Goal: Find specific page/section: Find specific page/section

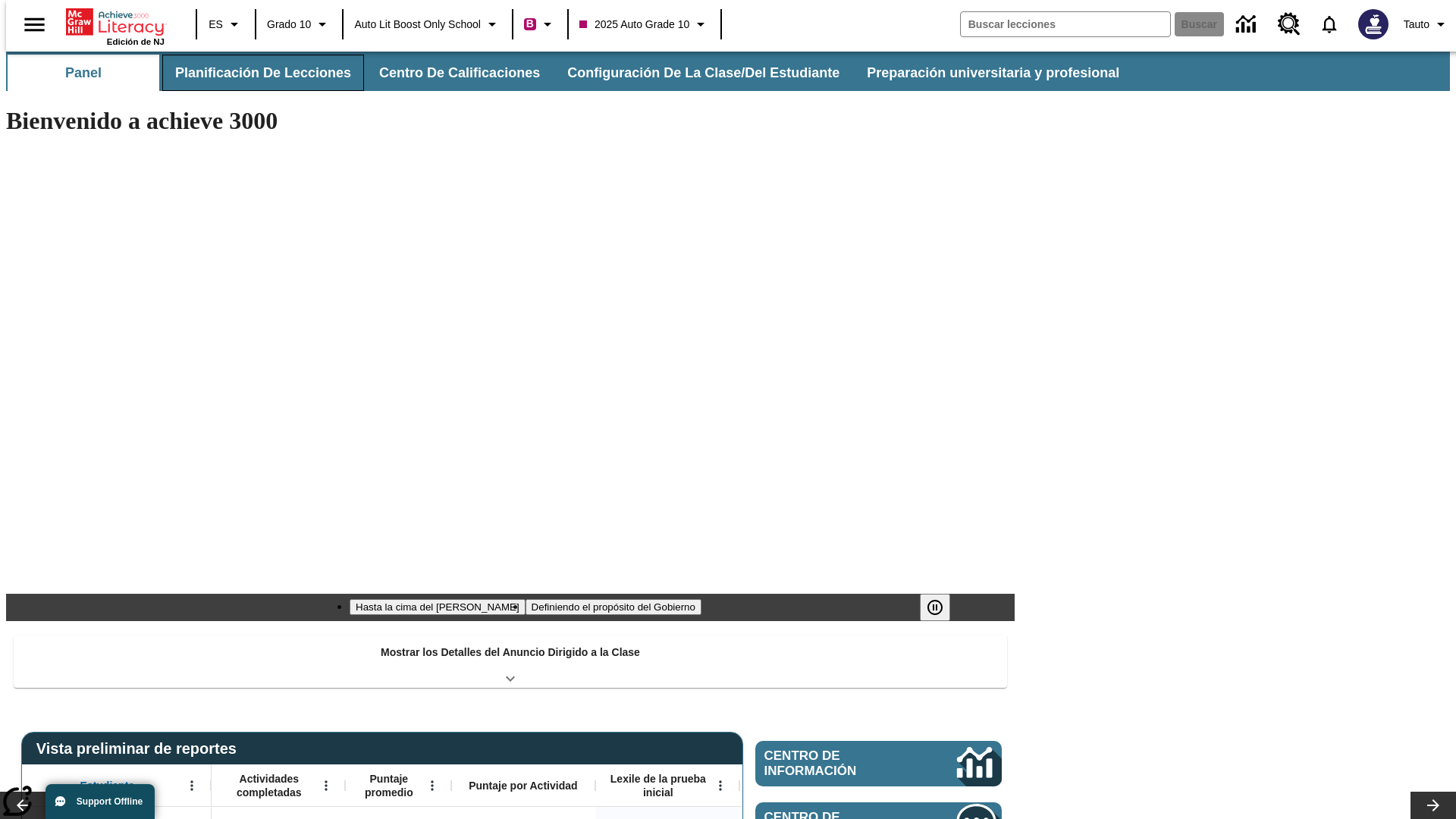
click at [254, 73] on button "Planificación de lecciones" at bounding box center [264, 73] width 202 height 37
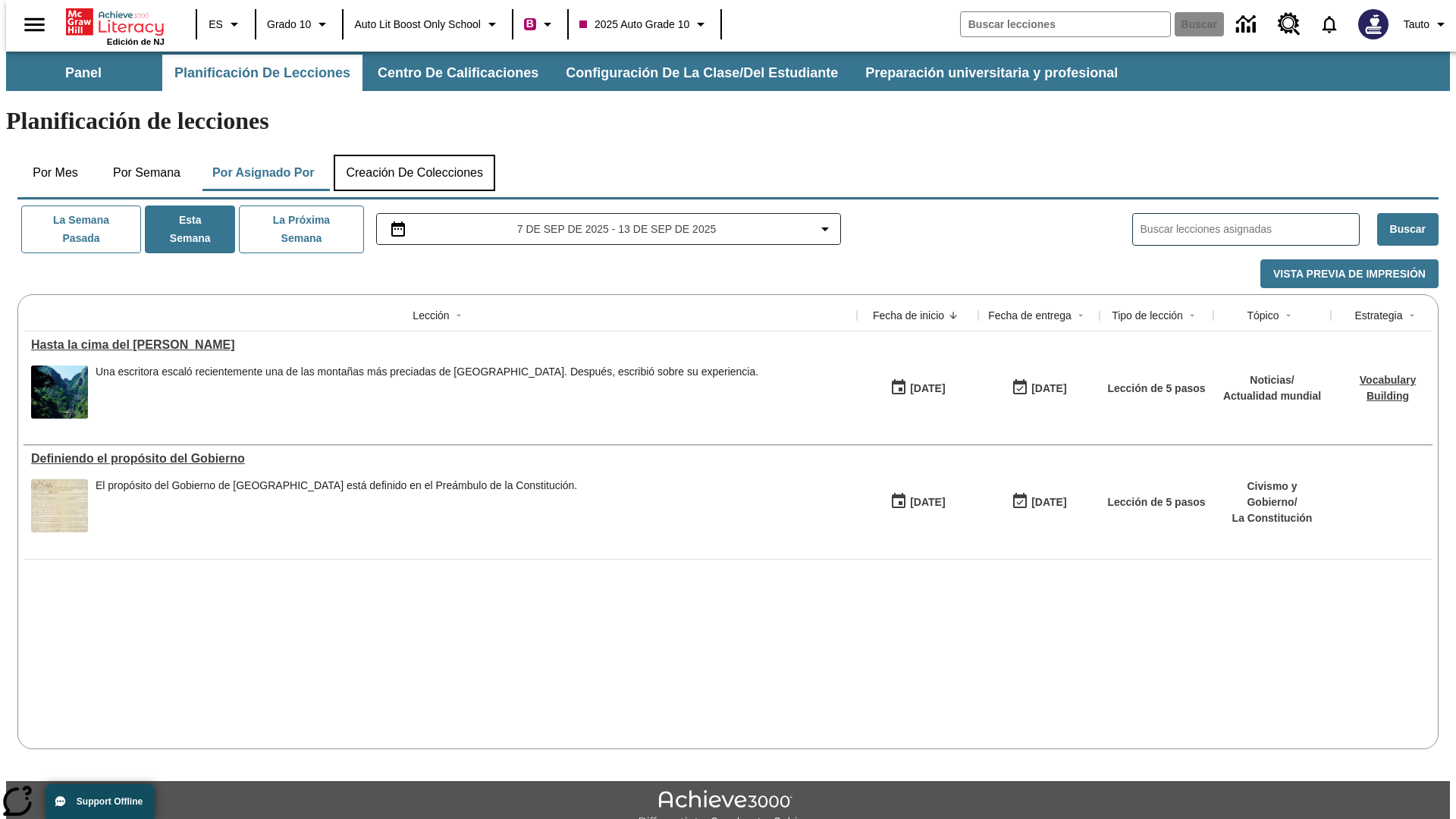
click at [414, 155] on button "Creación de colecciones" at bounding box center [415, 173] width 162 height 37
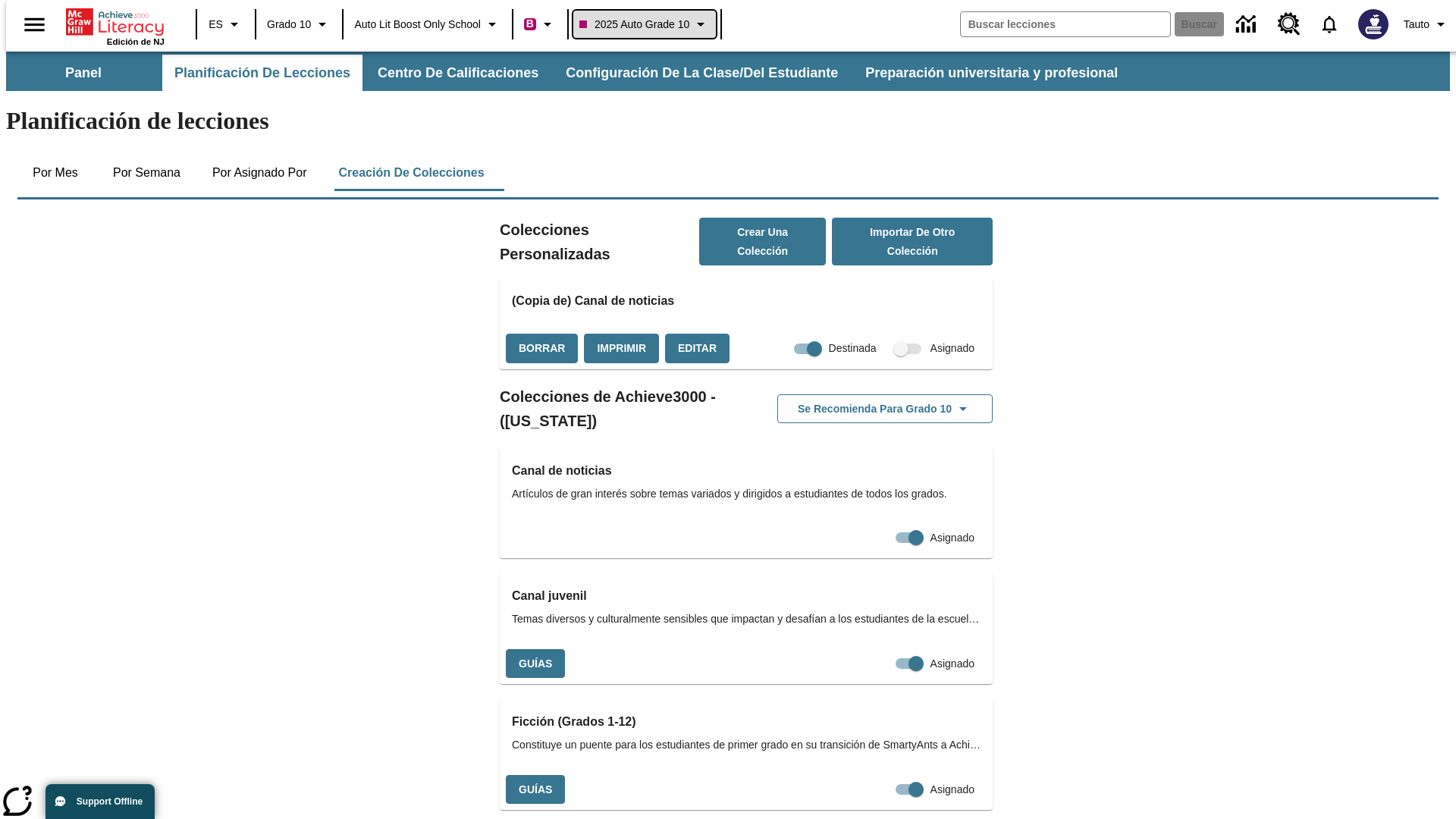
click at [649, 24] on span "2025 Auto Grade 10" at bounding box center [634, 24] width 110 height 16
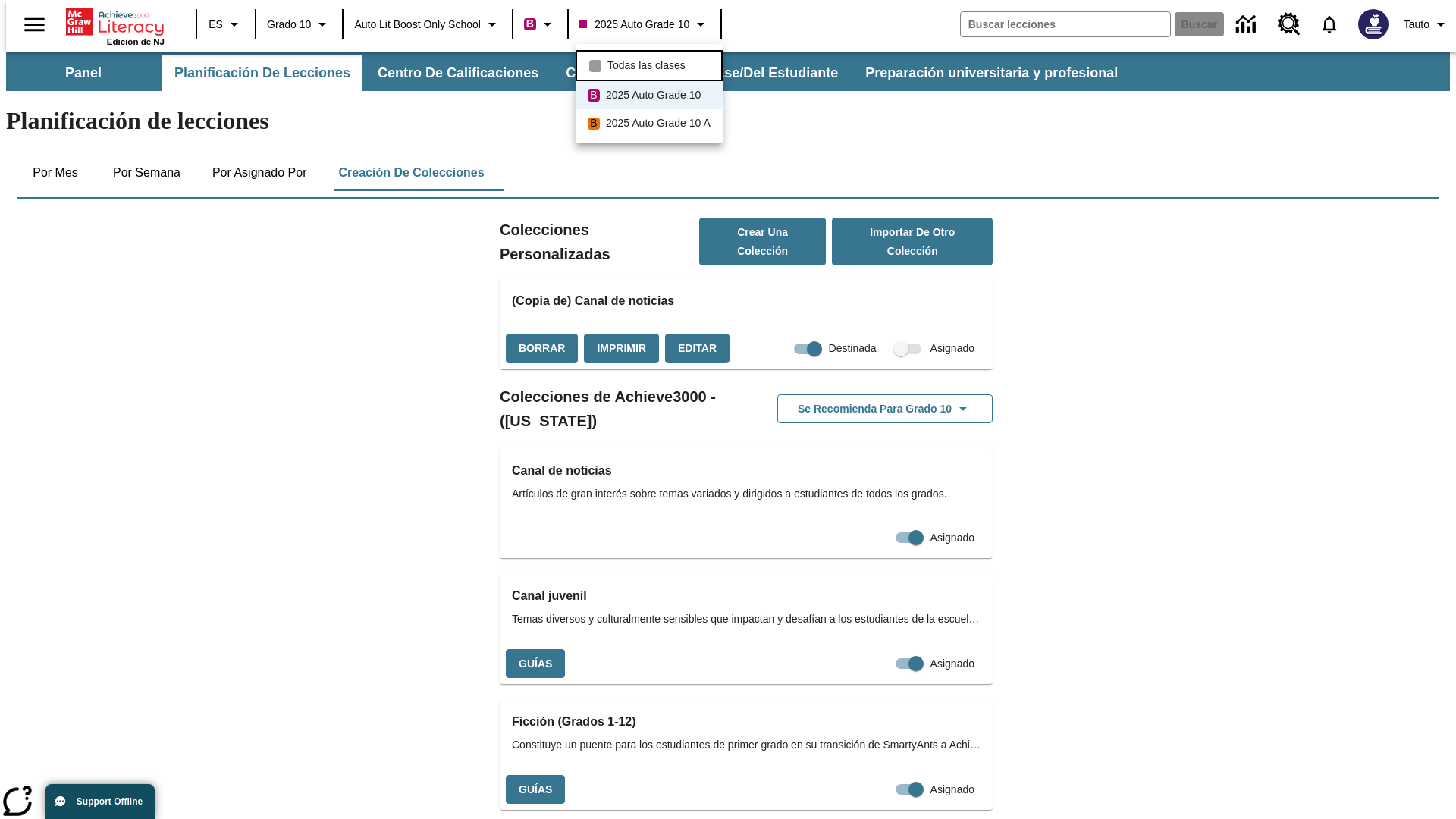
click at [651, 64] on span "Todas las clases" at bounding box center [646, 65] width 78 height 16
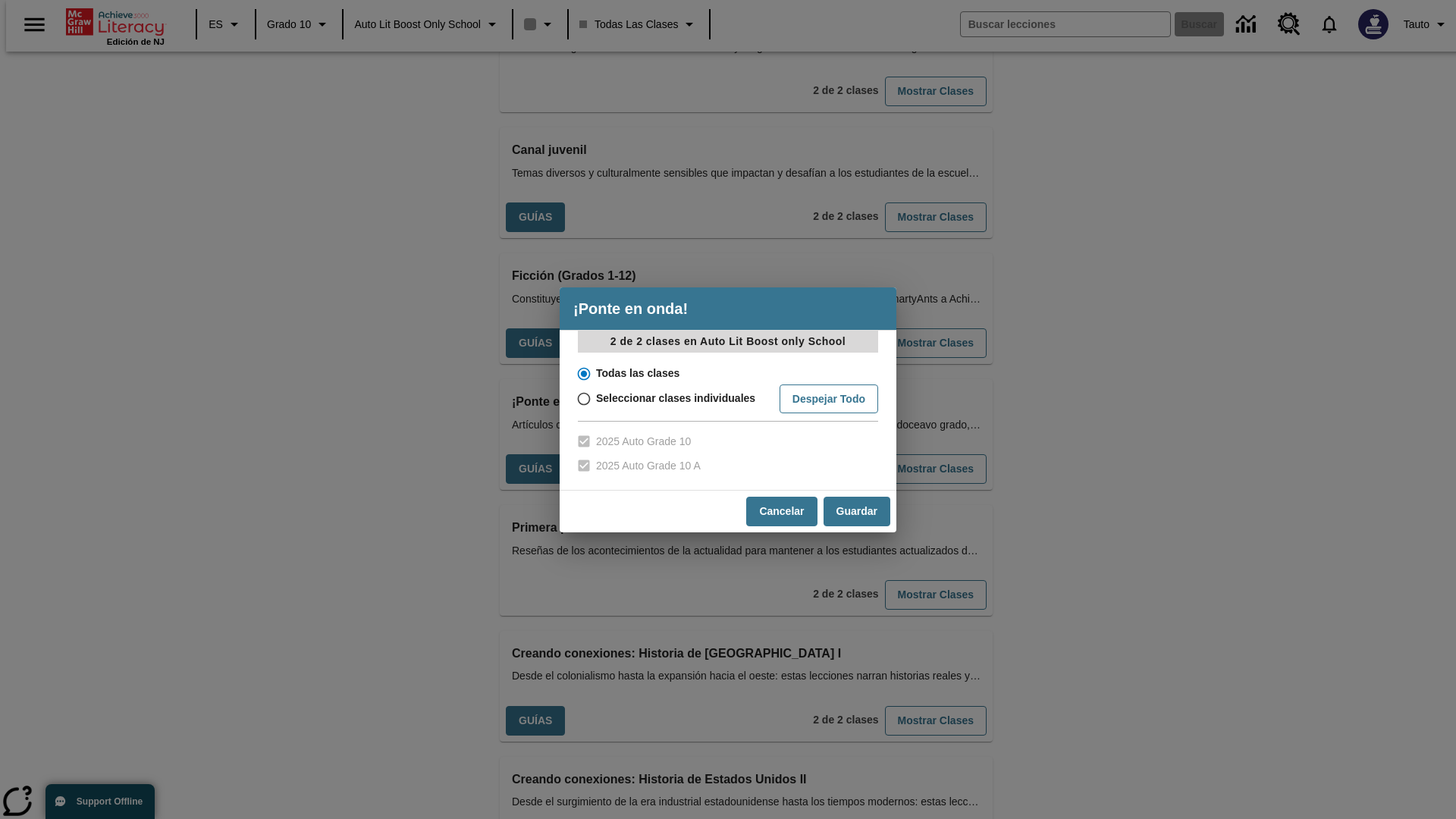
click at [582, 373] on input "Todas las clases" at bounding box center [583, 373] width 27 height 21
click at [780, 511] on button "Cancelar" at bounding box center [780, 511] width 70 height 30
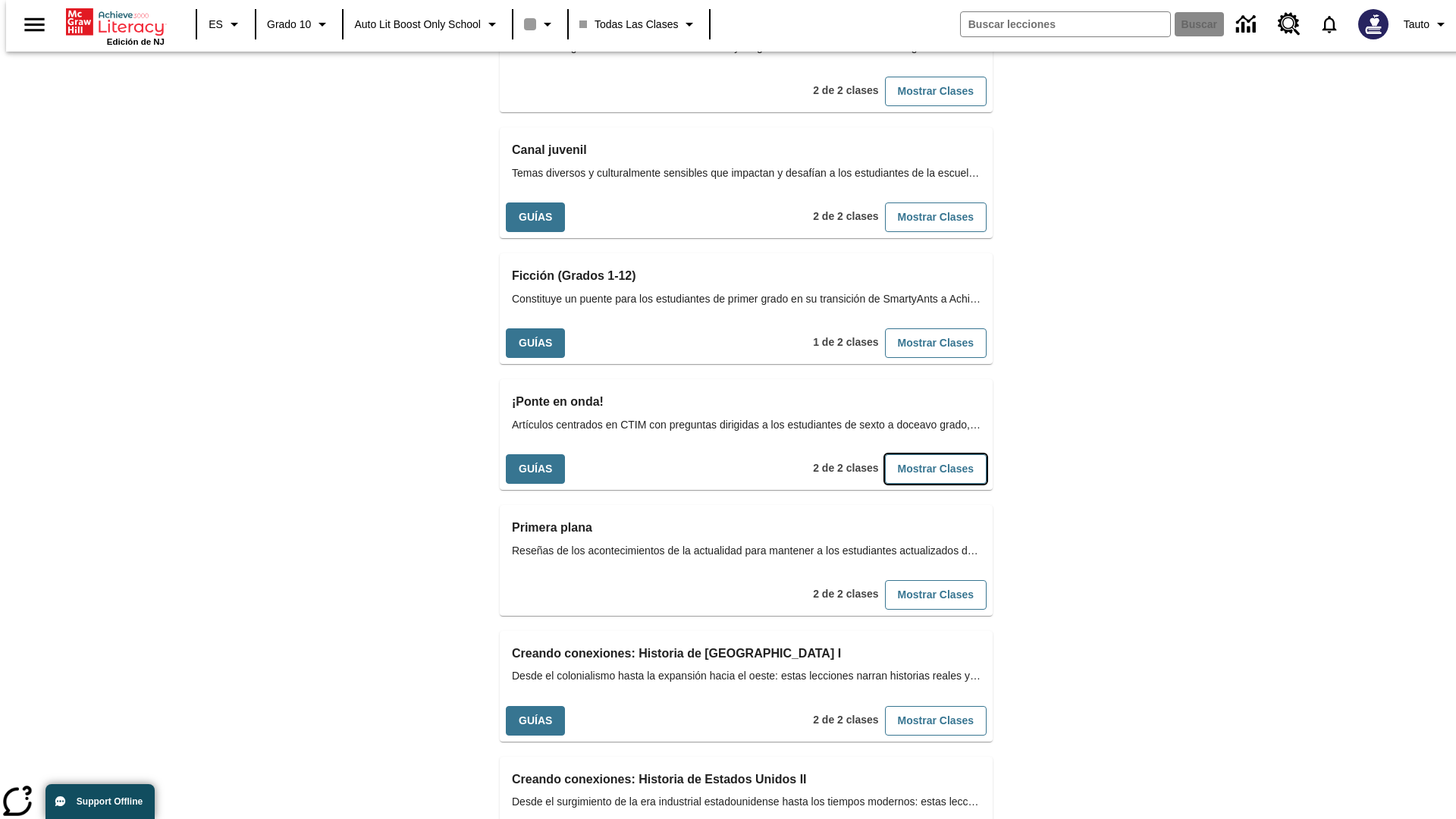
click at [910, 454] on button "Mostrar Clases" at bounding box center [935, 469] width 102 height 30
